Goal: Task Accomplishment & Management: Manage account settings

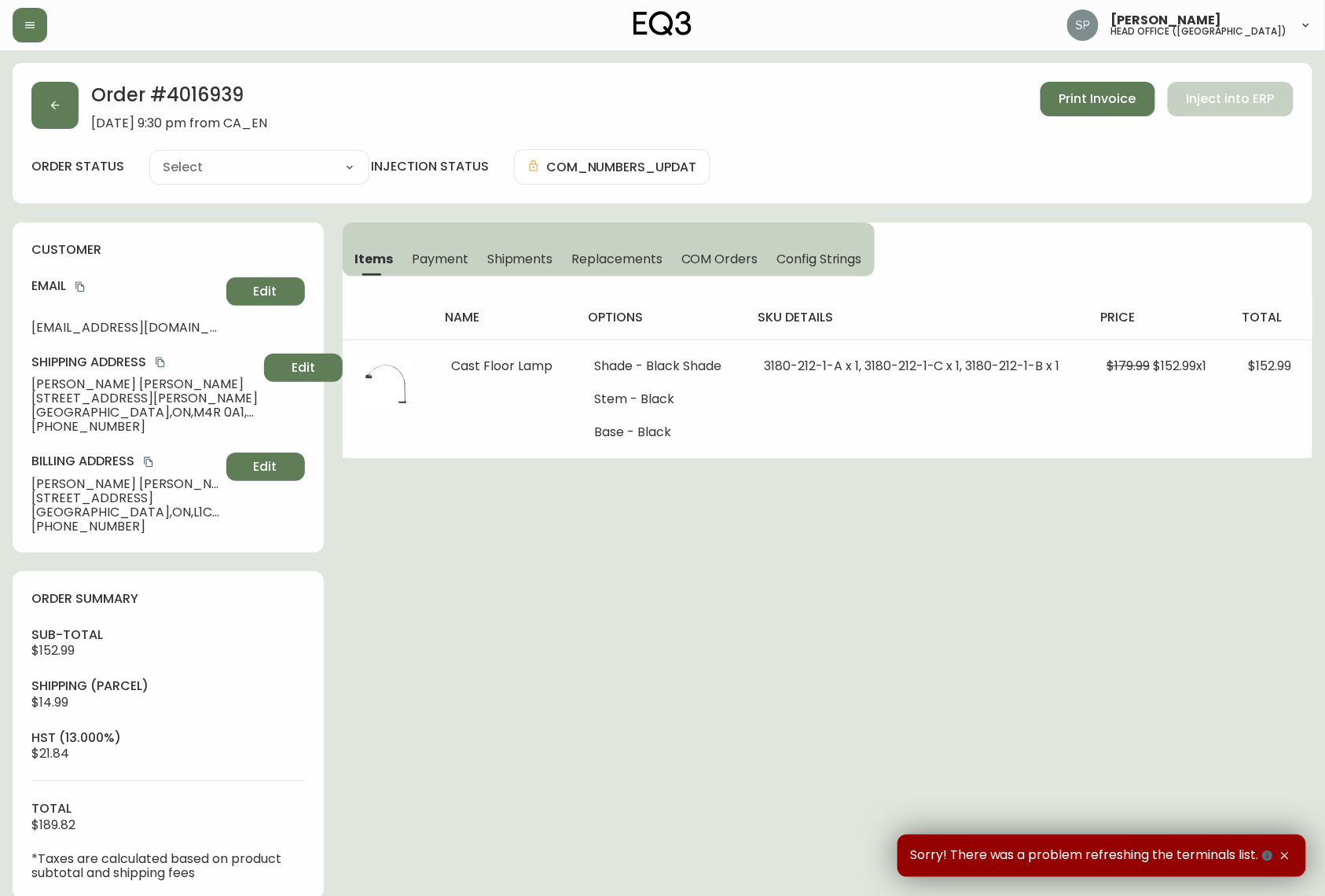
type input "Fully Shipped"
select select "FULLY_SHIPPED"
click at [41, 20] on button "button" at bounding box center [30, 25] width 35 height 35
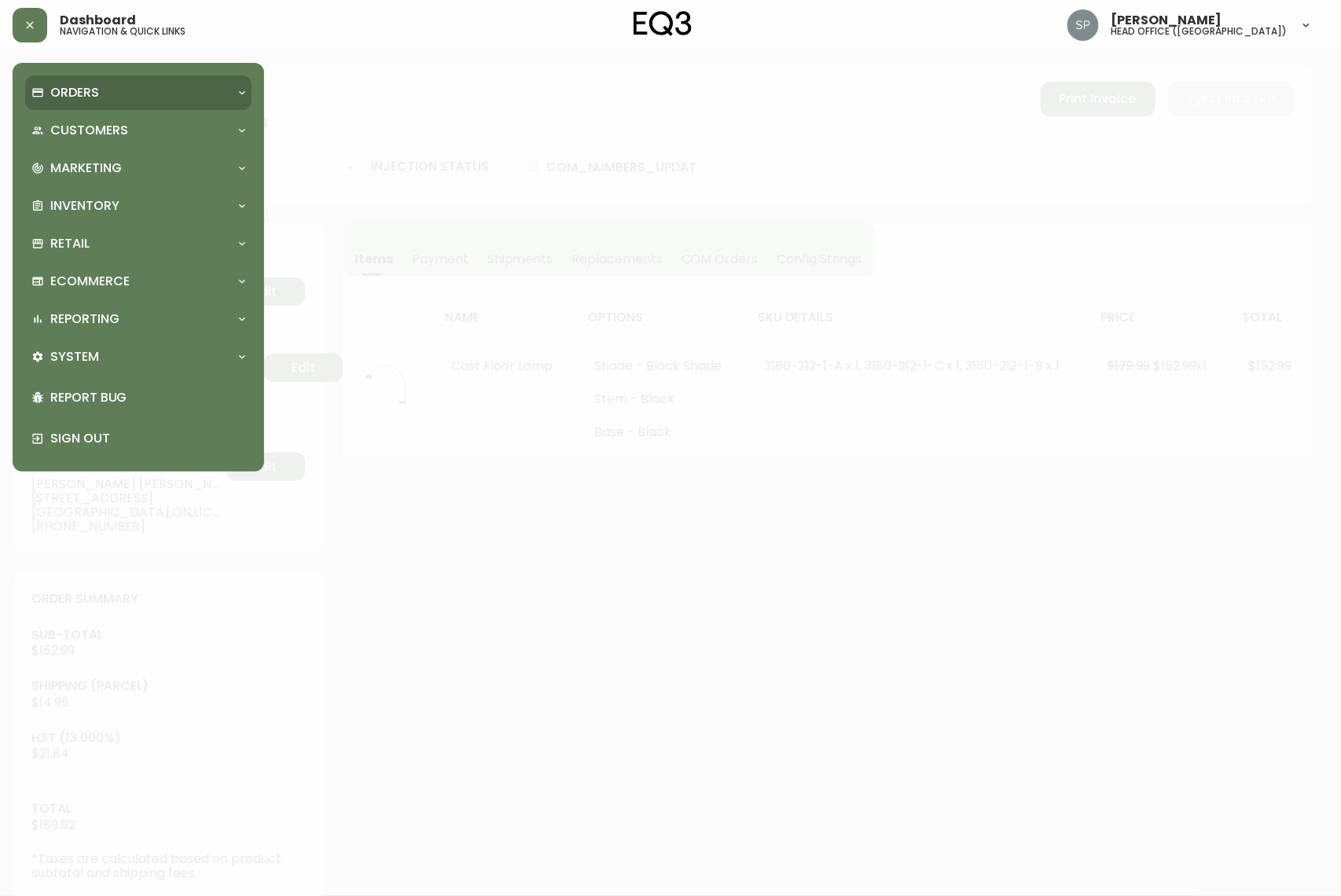
click at [80, 92] on p "Orders" at bounding box center [75, 93] width 49 height 17
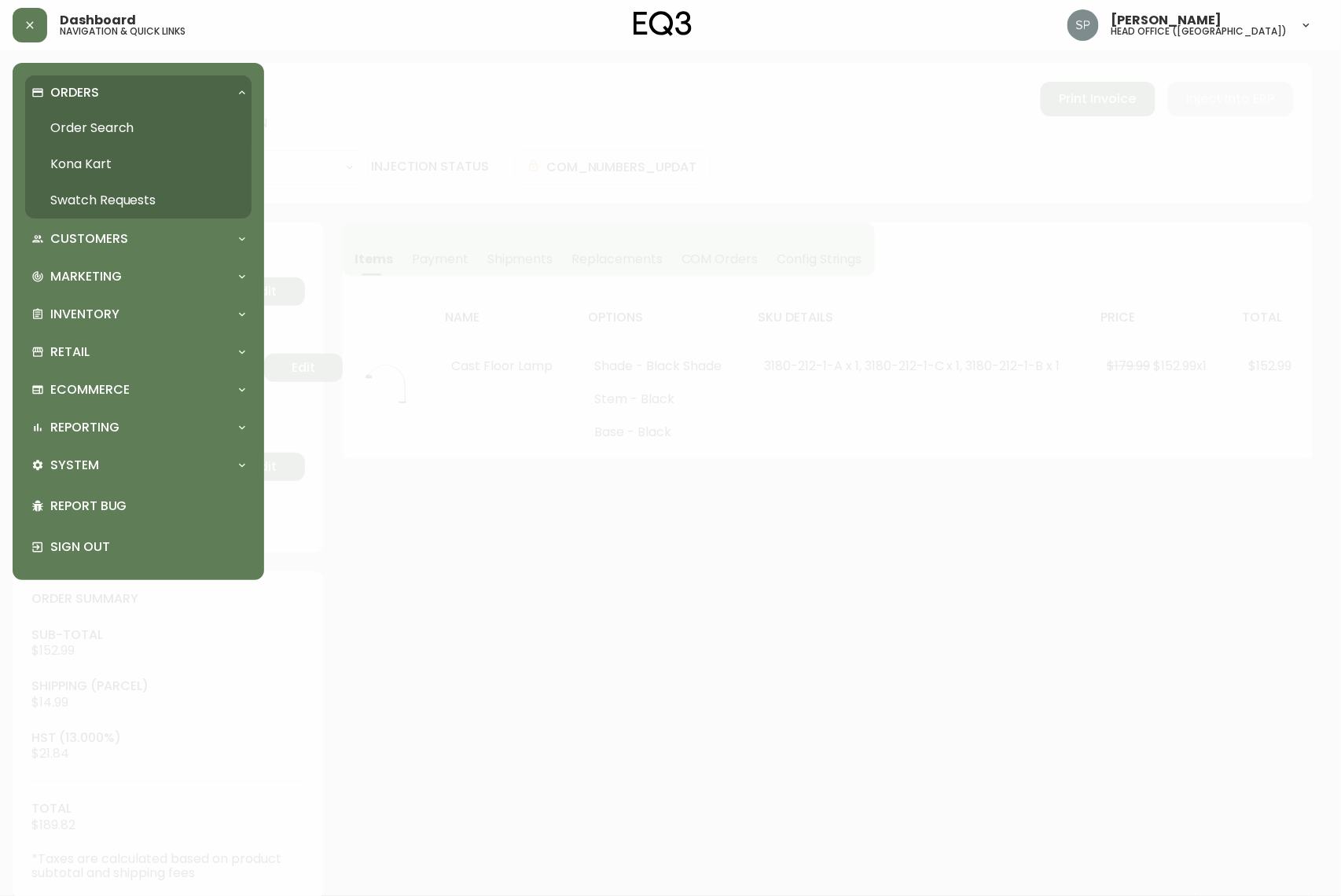
click at [93, 127] on link "Order Search" at bounding box center [138, 128] width 226 height 37
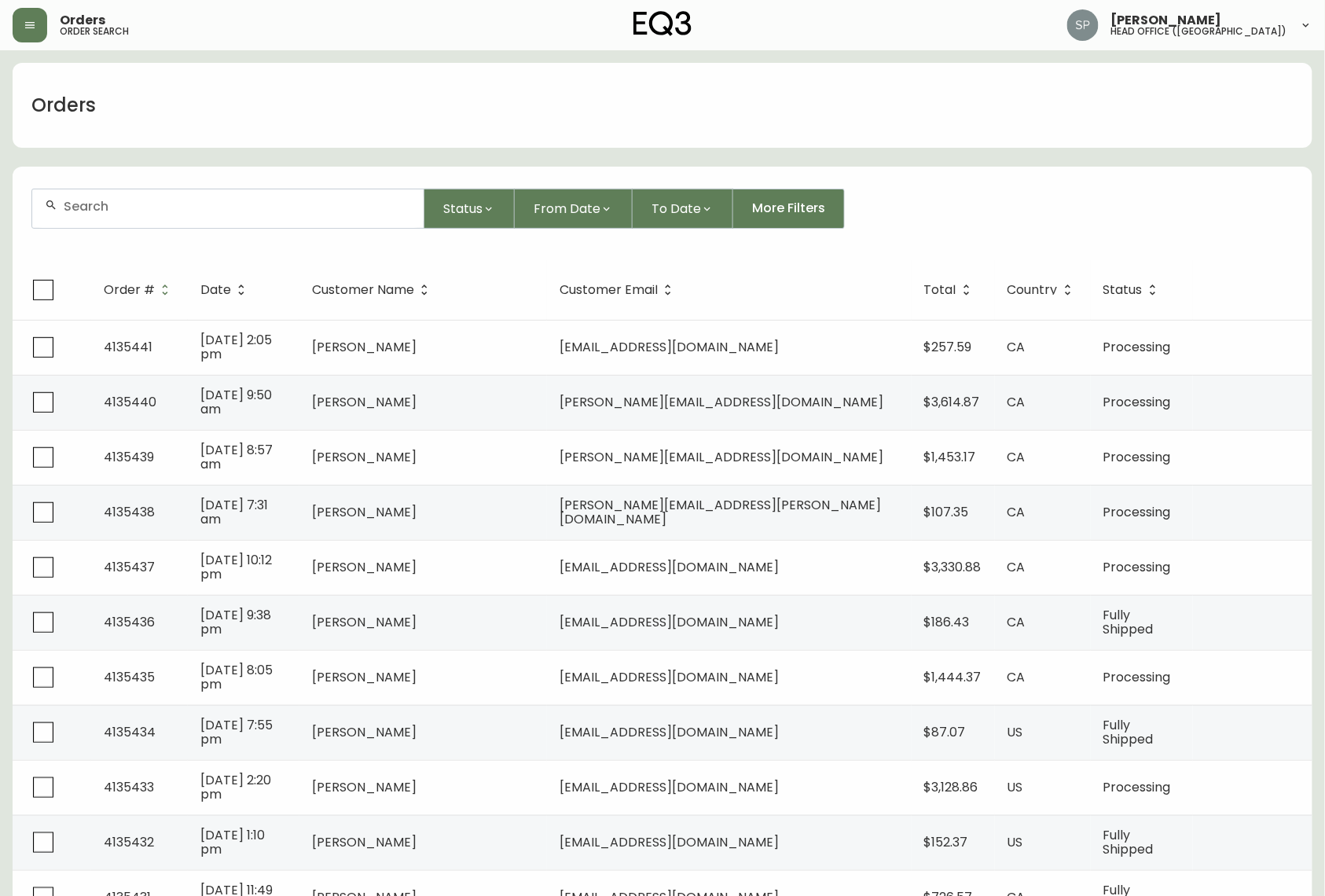
click at [215, 211] on input "text" at bounding box center [237, 206] width 347 height 15
paste input "4121602"
type input "4121602"
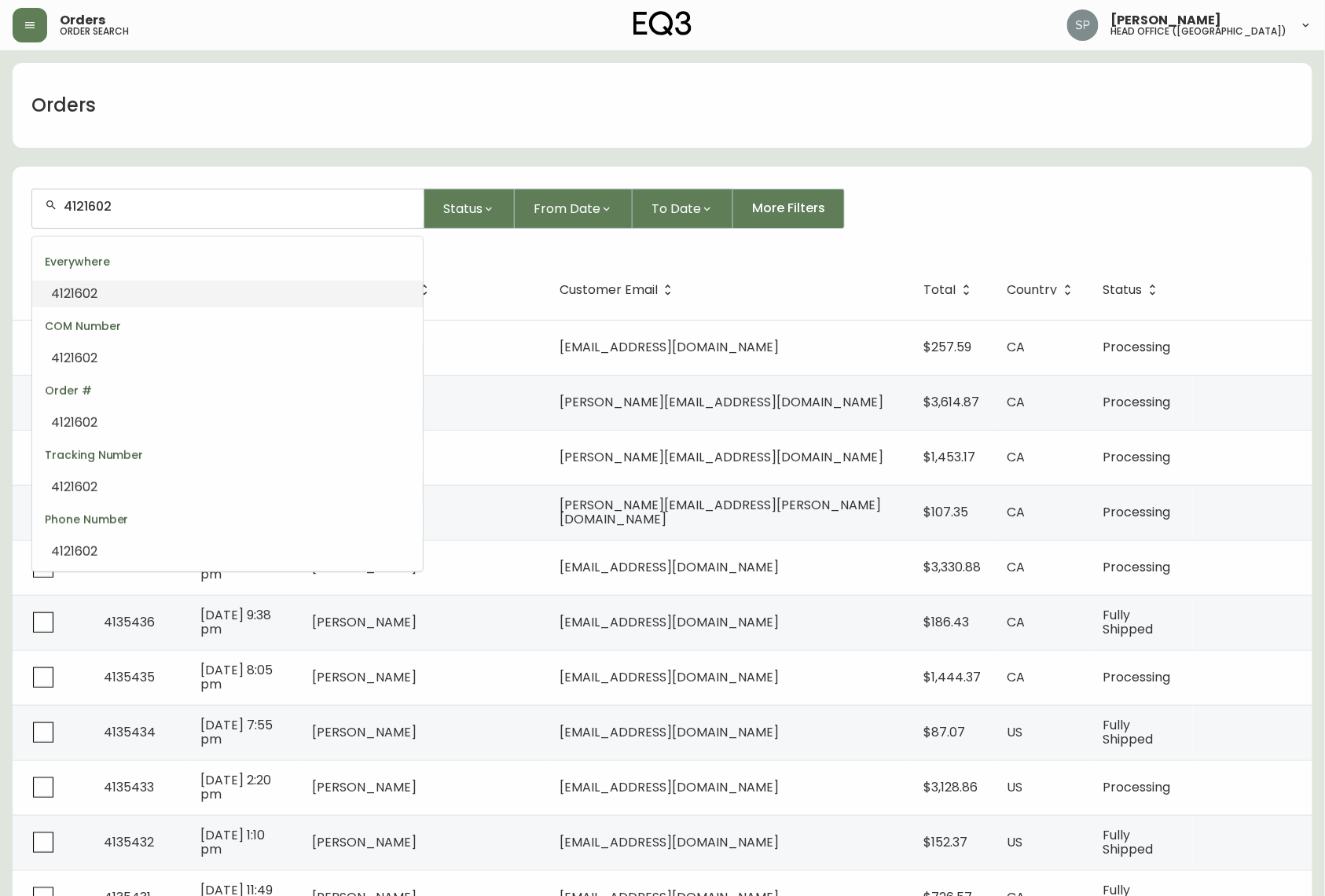
click at [184, 286] on li "4121602" at bounding box center [227, 294] width 391 height 27
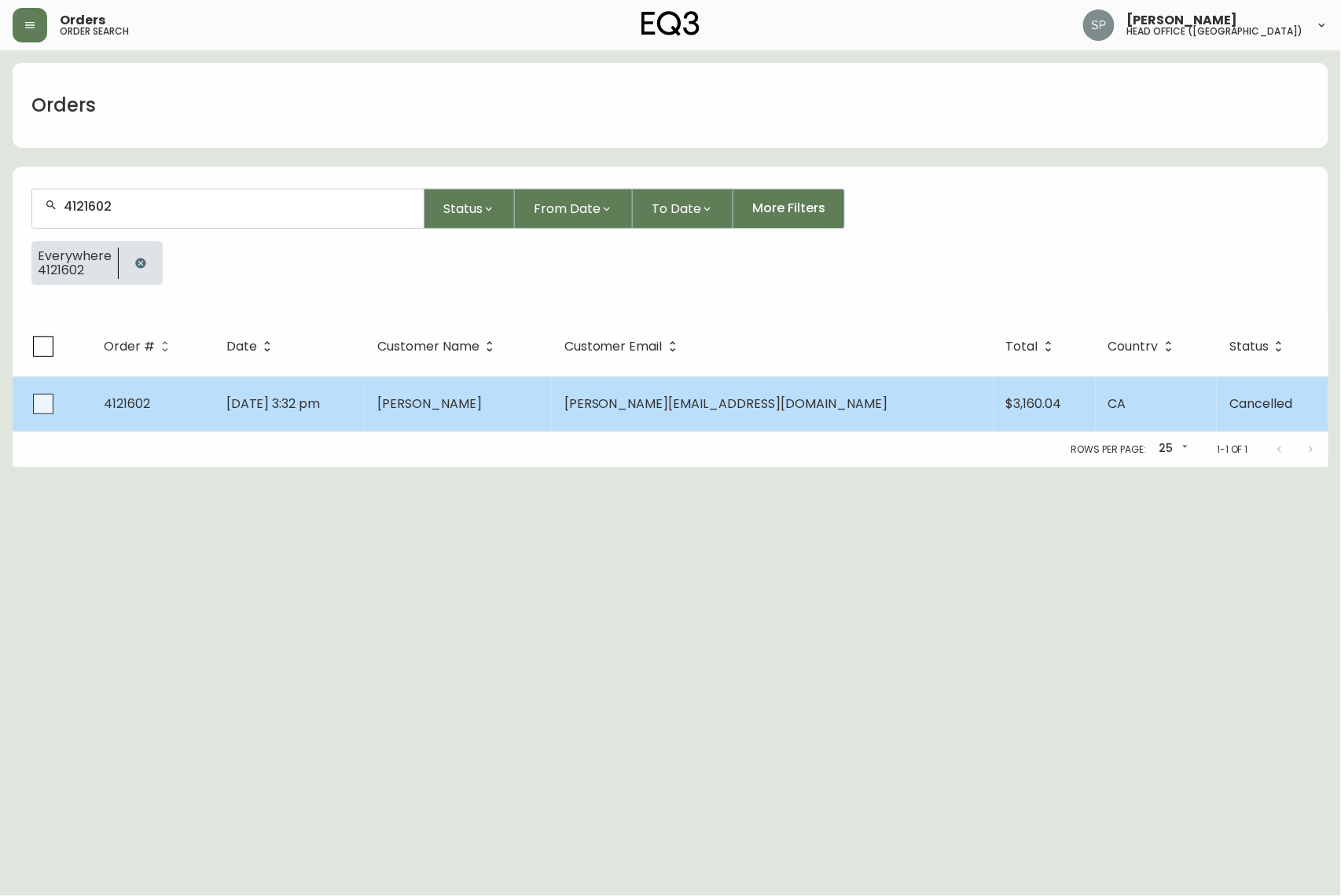
click at [365, 391] on td "[DATE] 3:32 pm" at bounding box center [289, 404] width 151 height 55
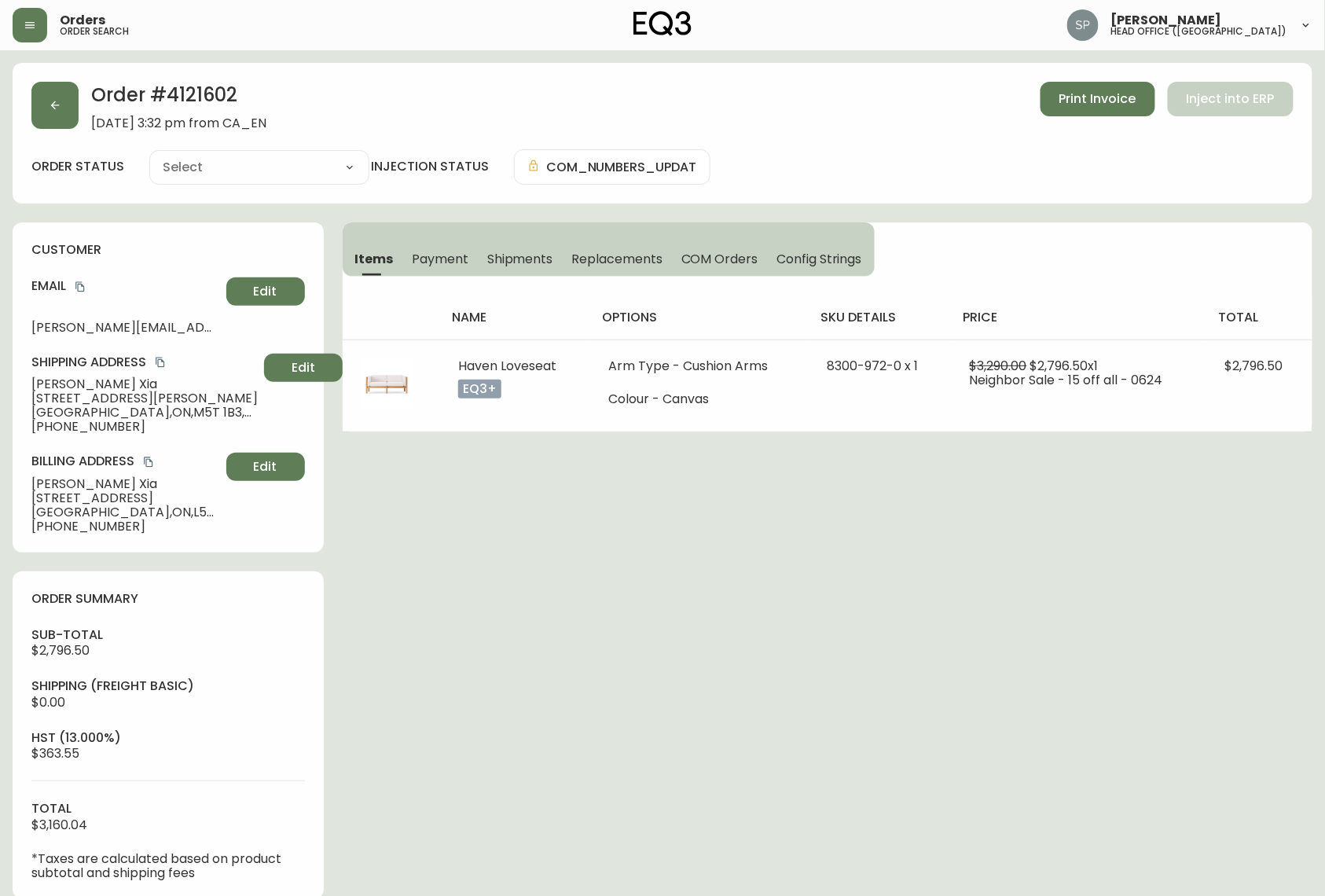
type input "Cancelled"
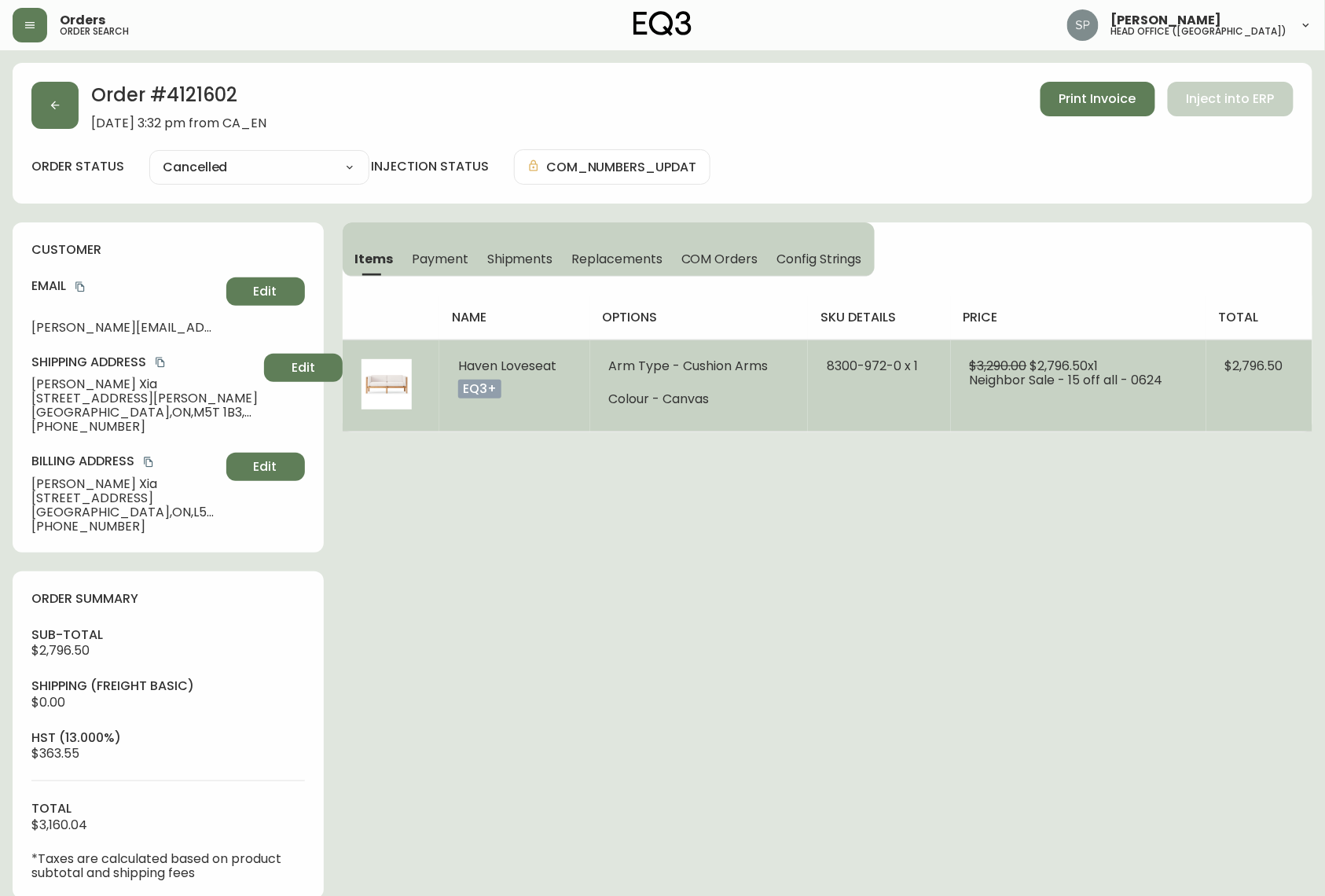
select select "CANCELLED"
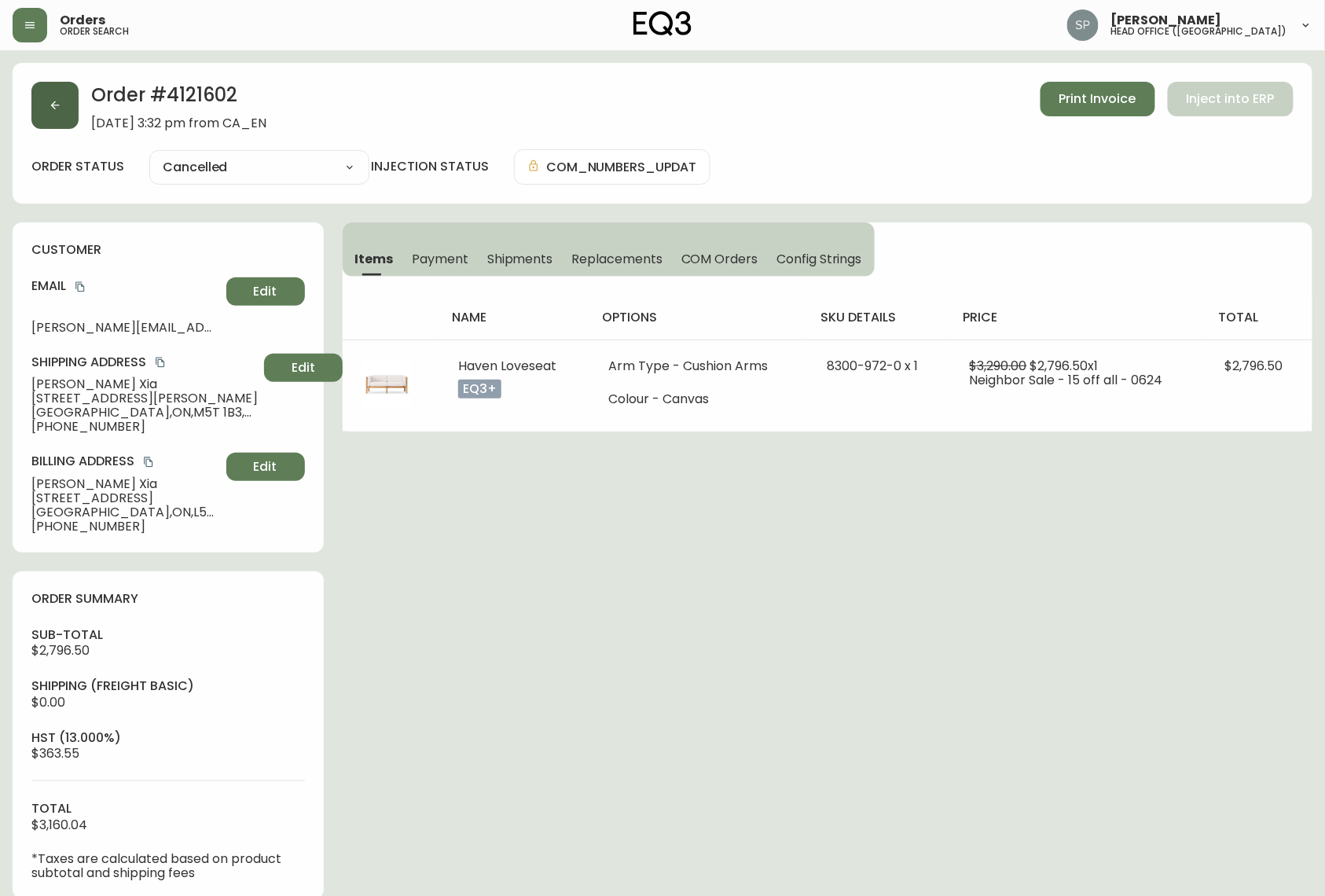
click at [58, 110] on icon "button" at bounding box center [55, 105] width 12 height 12
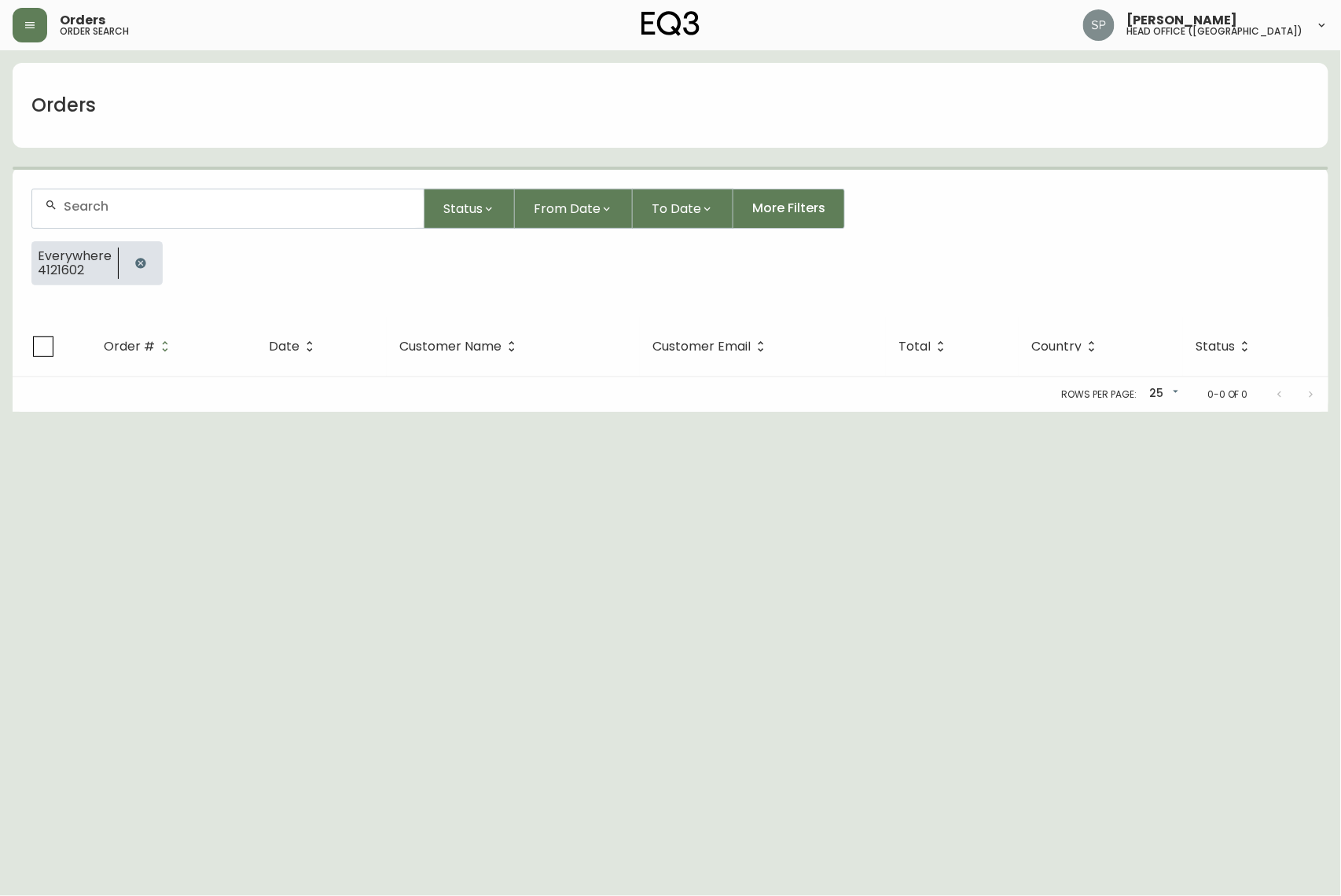
click at [164, 203] on input "text" at bounding box center [237, 206] width 347 height 15
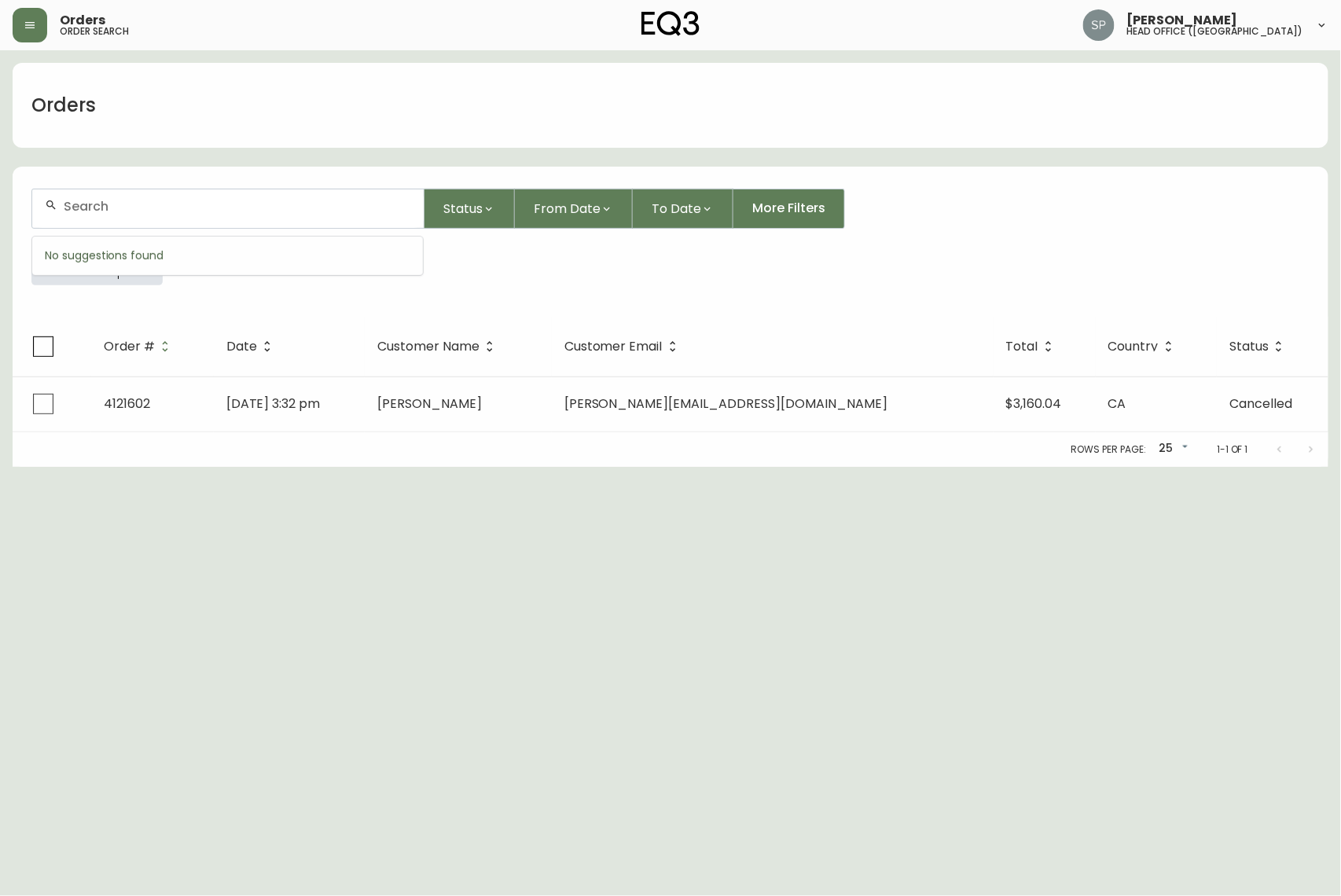
paste input "4121540"
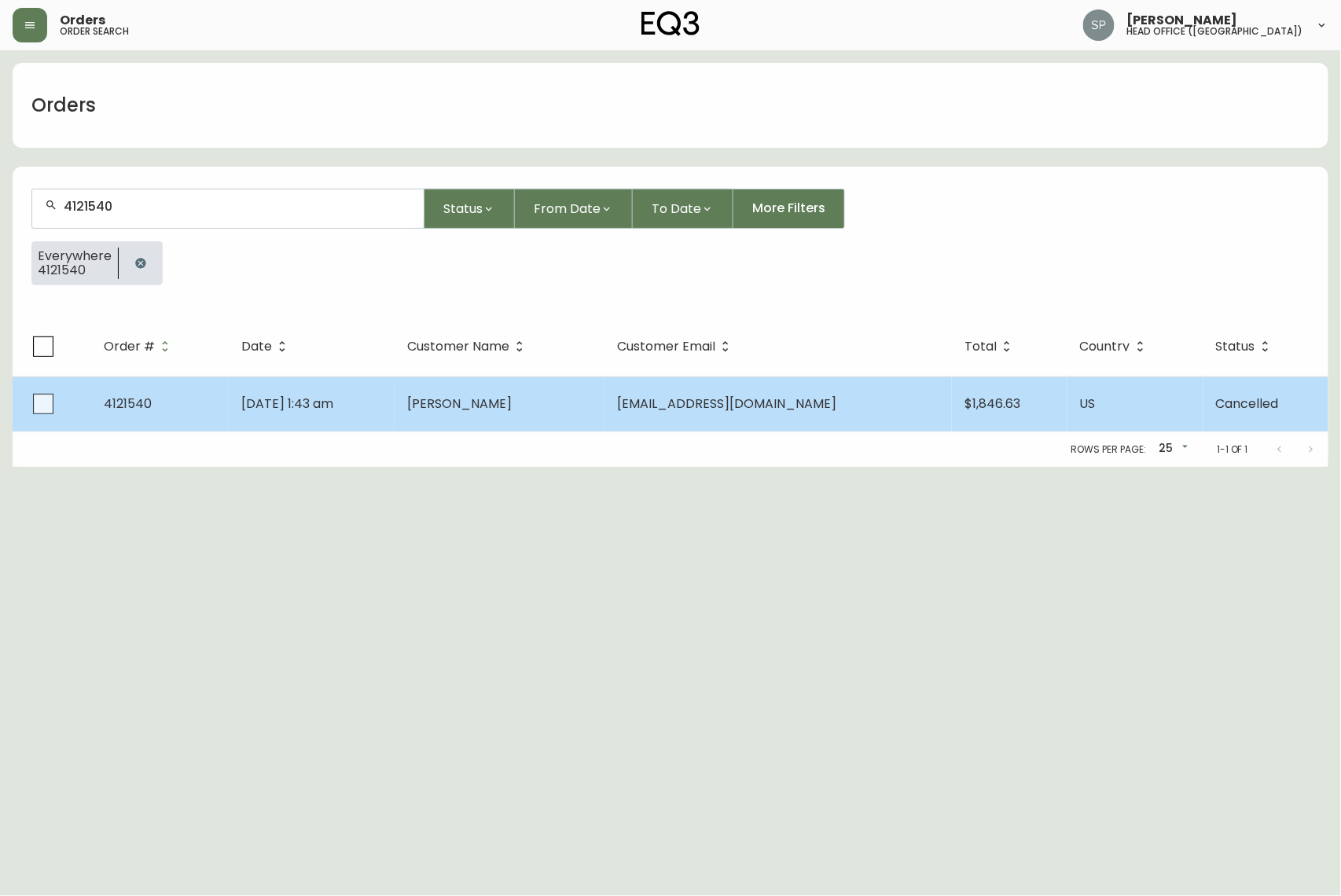
type input "4121540"
click at [395, 390] on td "[DATE] 1:43 am" at bounding box center [312, 404] width 167 height 55
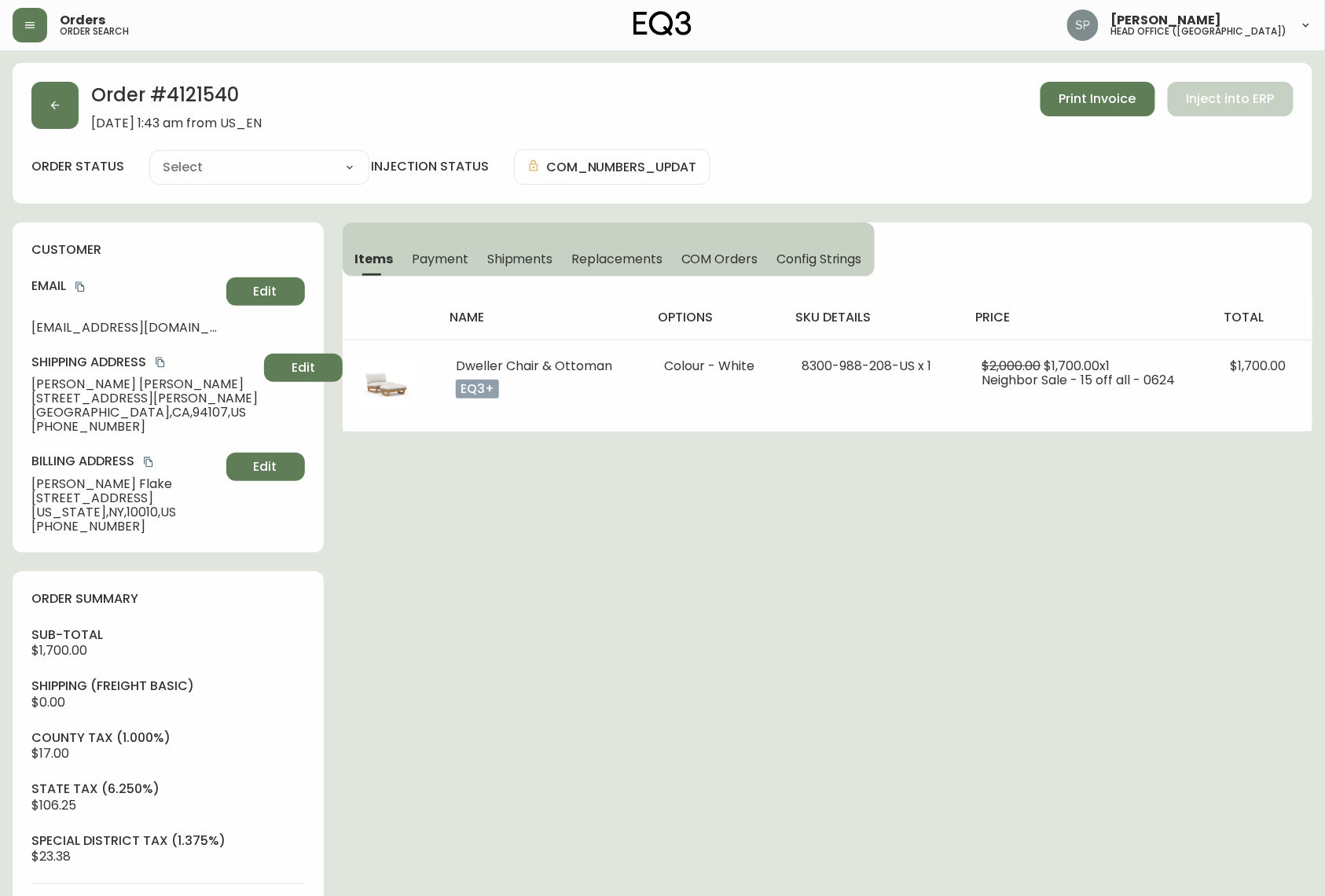
type input "Cancelled"
select select "CANCELLED"
